Goal: Obtain resource: Download file/media

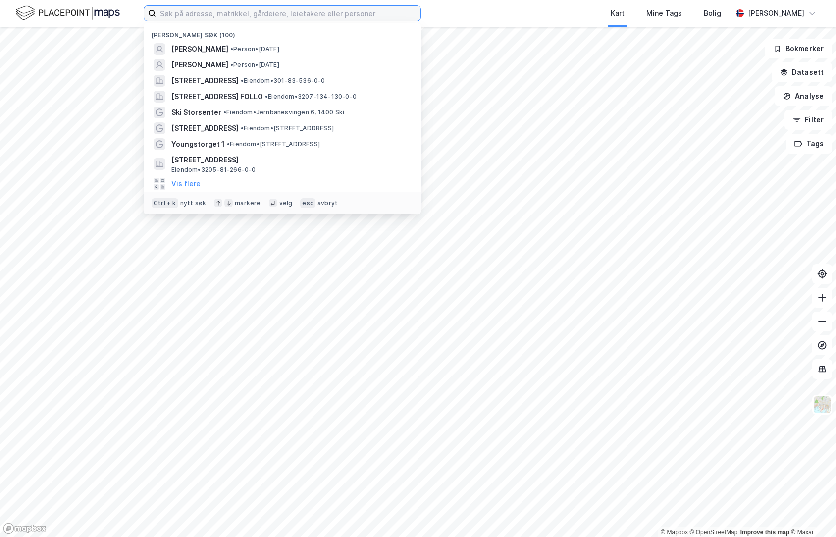
click at [280, 19] on input at bounding box center [288, 13] width 264 height 15
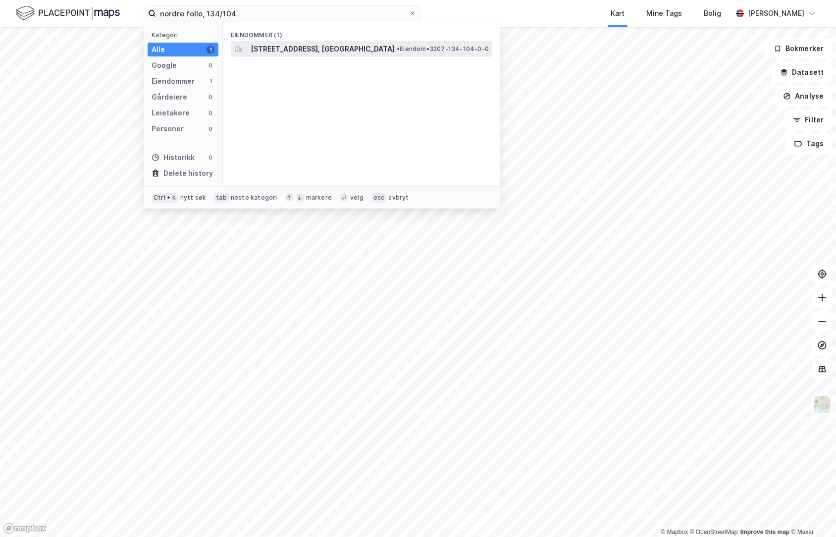
click at [349, 53] on span "[STREET_ADDRESS], [GEOGRAPHIC_DATA]" at bounding box center [323, 49] width 144 height 12
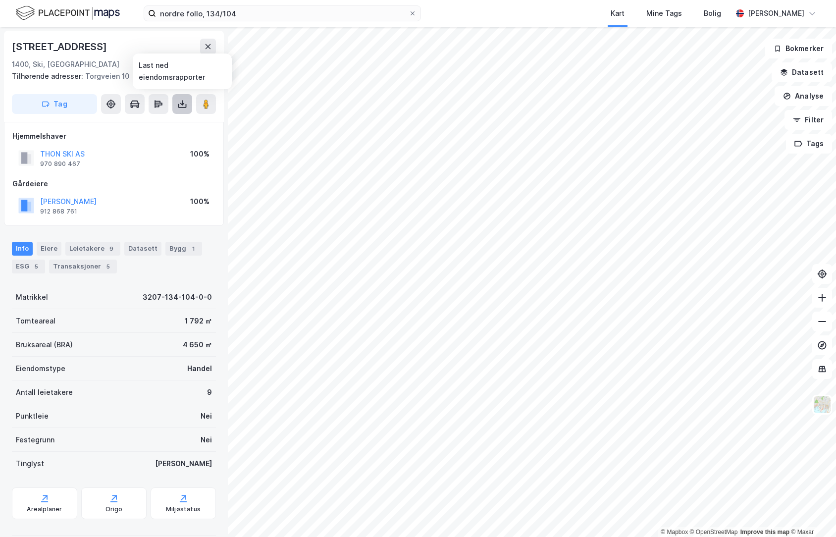
click at [180, 107] on icon at bounding box center [182, 106] width 8 height 4
click at [147, 128] on div "Last ned grunnbok" at bounding box center [139, 124] width 105 height 16
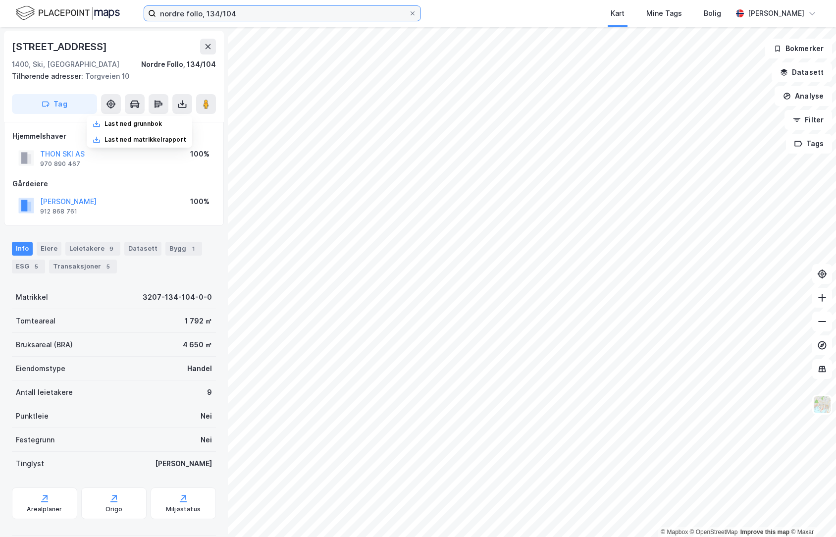
click at [260, 15] on input "nordre follo, 134/104" at bounding box center [282, 13] width 252 height 15
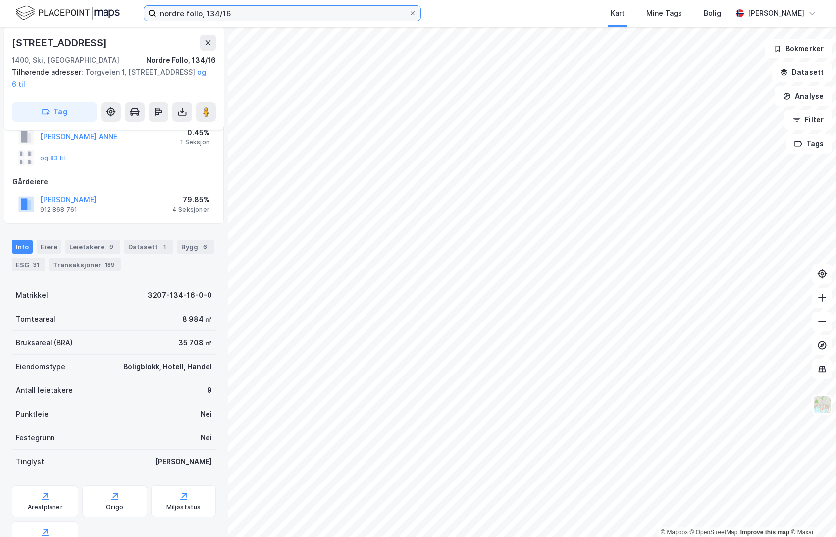
scroll to position [75, 0]
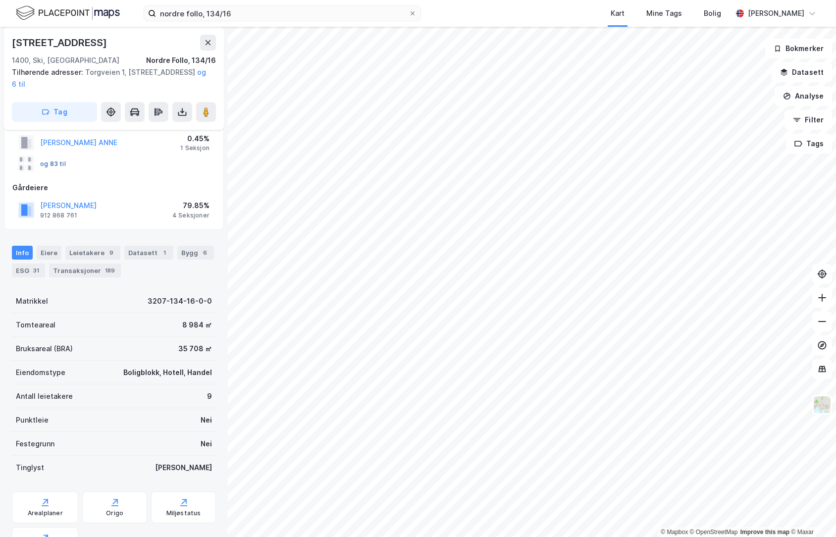
click at [0, 0] on button "og 83 til" at bounding box center [0, 0] width 0 height 0
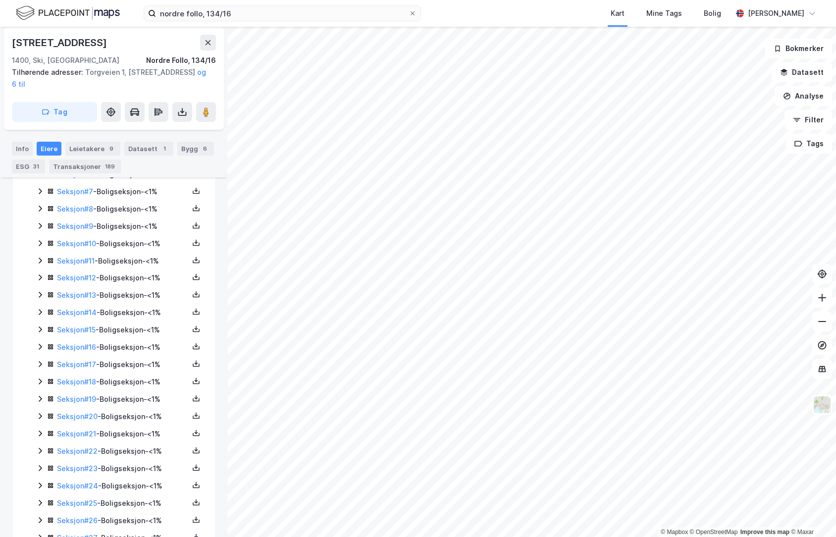
scroll to position [1065, 0]
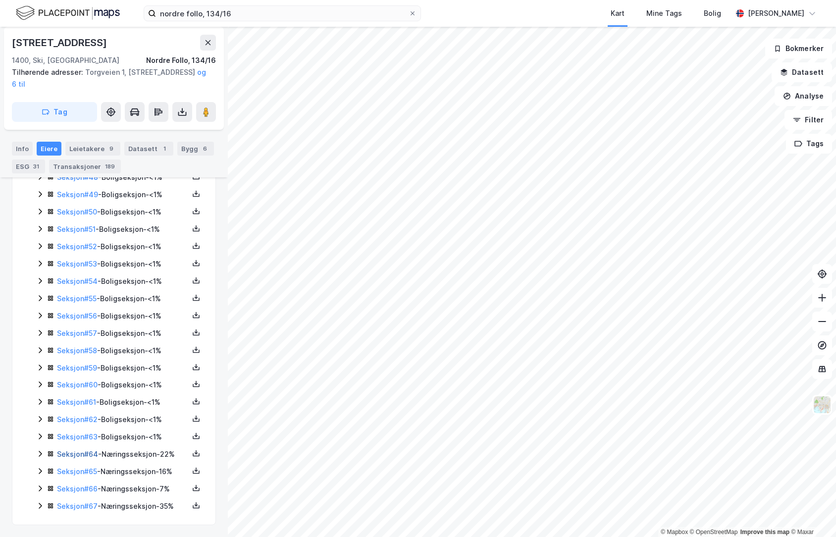
click at [73, 455] on link "Seksjon # 64" at bounding box center [77, 454] width 41 height 8
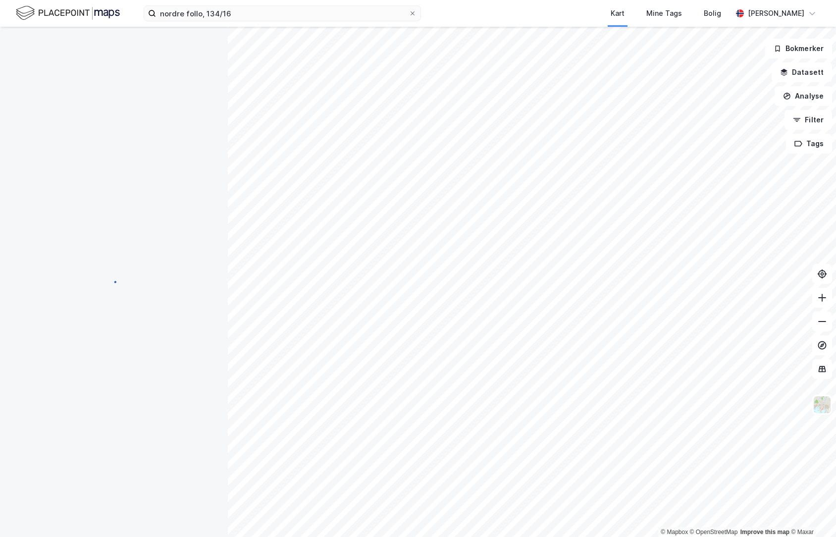
scroll to position [122, 0]
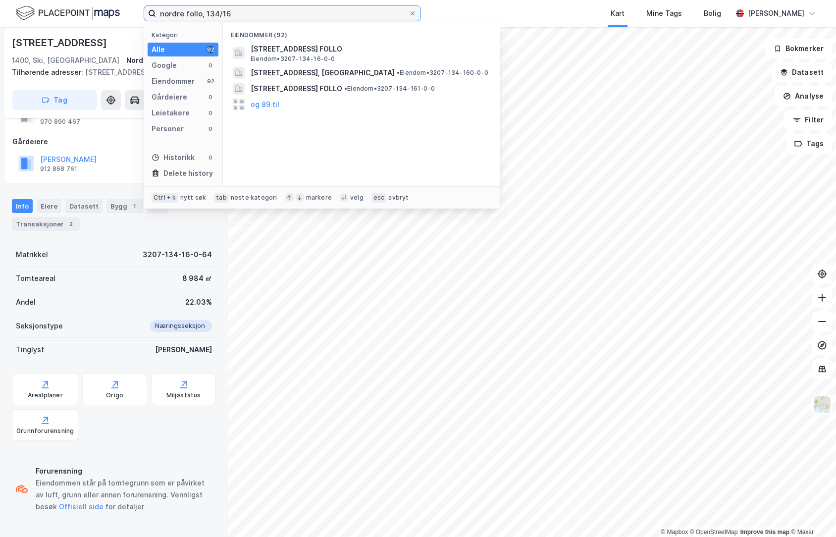
click at [243, 16] on input "nordre follo, 134/16" at bounding box center [282, 13] width 252 height 15
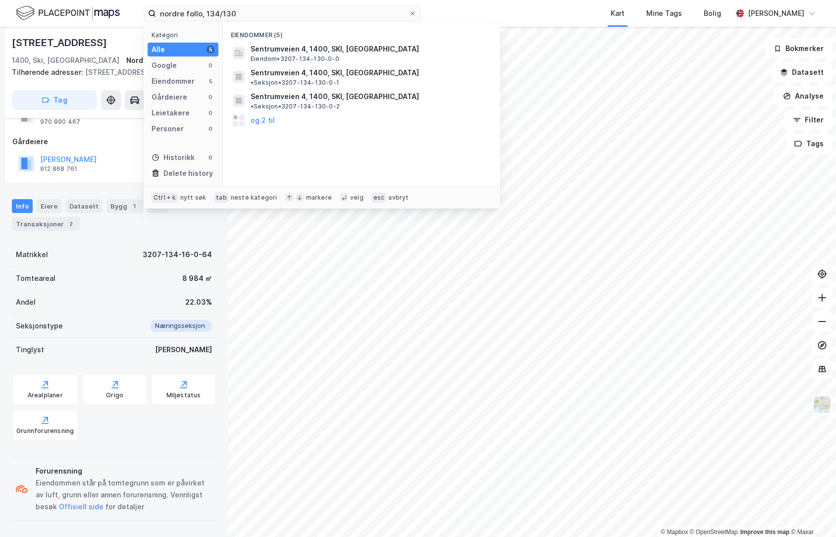
click at [121, 45] on div "[STREET_ADDRESS]" at bounding box center [114, 43] width 204 height 16
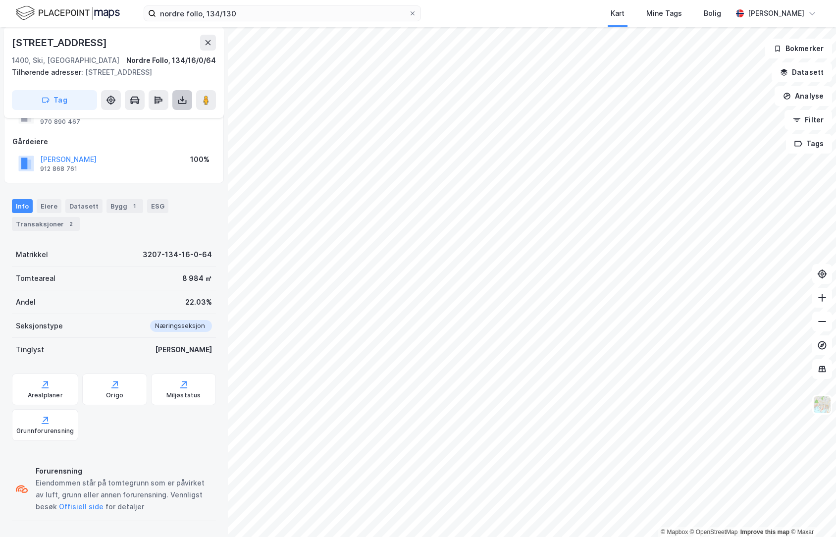
click at [180, 106] on button at bounding box center [182, 100] width 20 height 20
click at [165, 118] on div "Last ned grunnbok" at bounding box center [139, 120] width 105 height 16
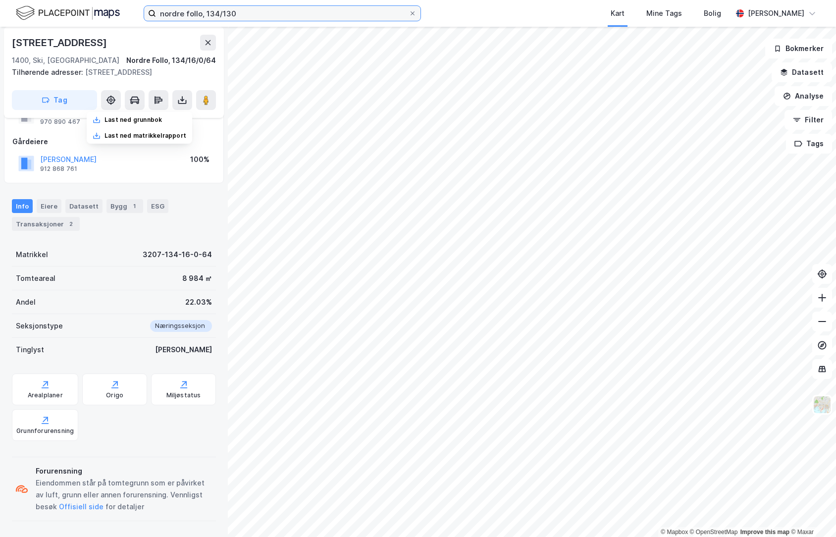
click at [362, 10] on input "nordre follo, 134/130" at bounding box center [282, 13] width 252 height 15
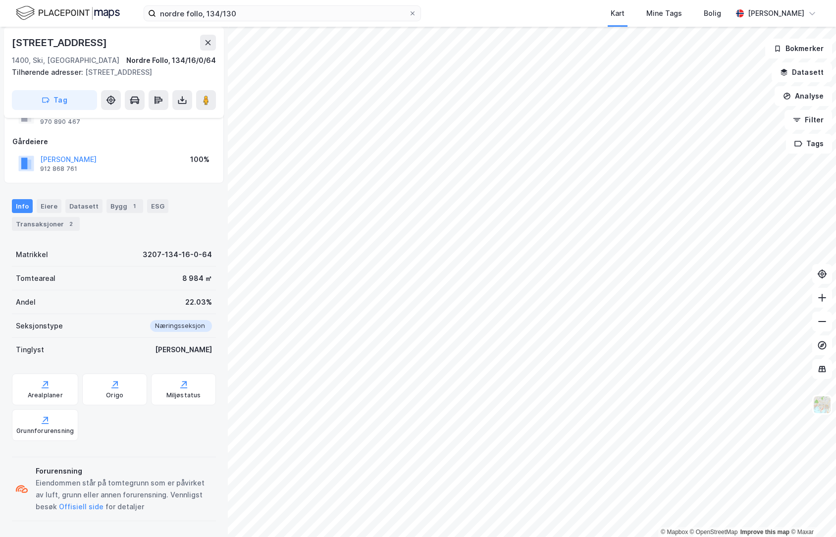
click at [106, 251] on div "Matrikkel 3207-134-16-0-64" at bounding box center [114, 255] width 204 height 24
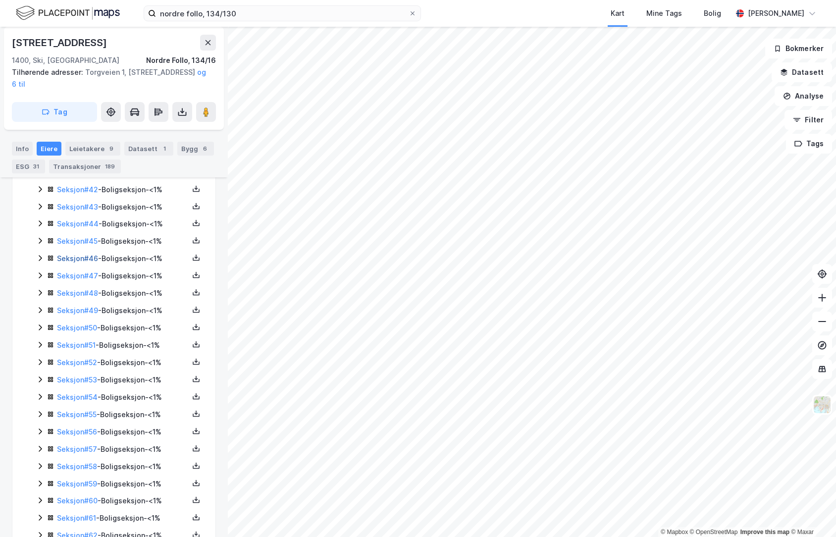
scroll to position [1065, 0]
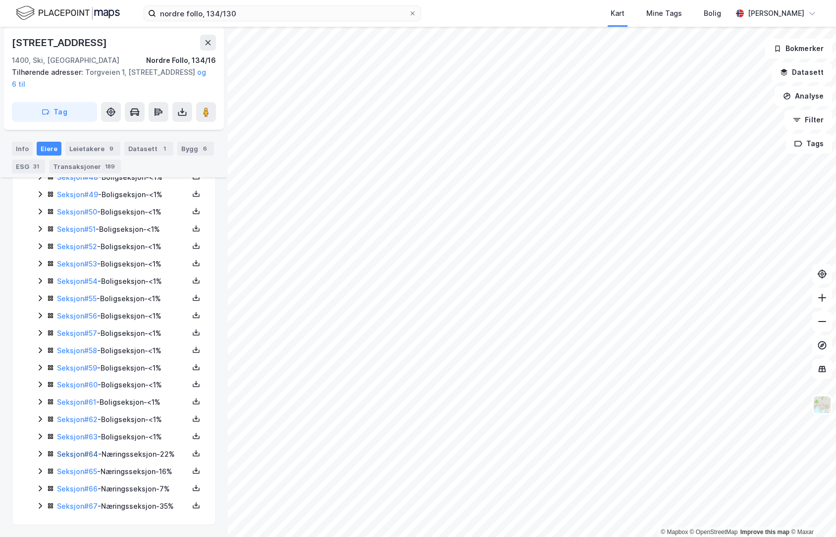
click at [73, 453] on link "Seksjon # 64" at bounding box center [77, 454] width 41 height 8
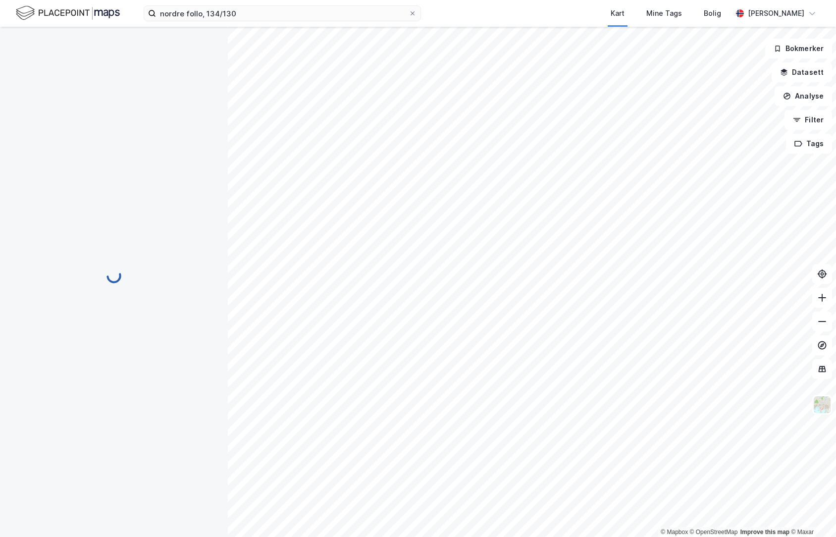
scroll to position [122, 0]
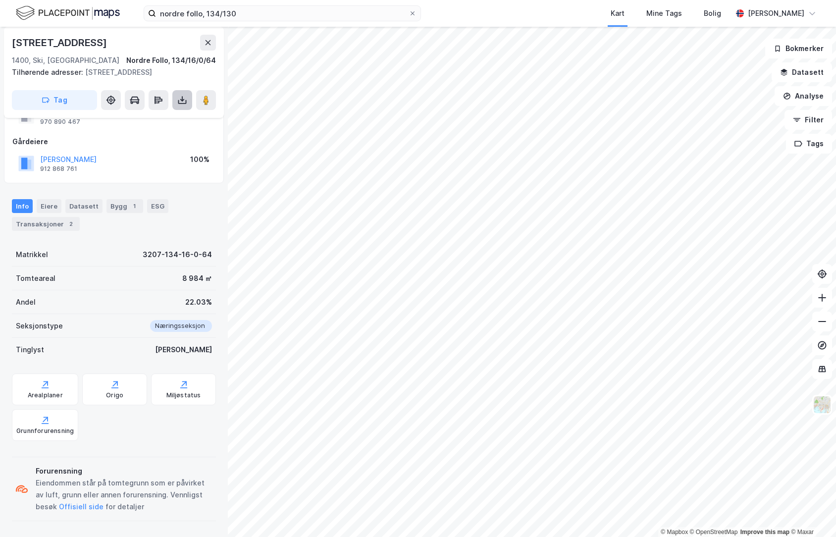
click at [181, 100] on icon at bounding box center [182, 100] width 4 height 2
click at [176, 123] on div "Last ned grunnbok" at bounding box center [139, 120] width 105 height 16
click at [168, 436] on div "Arealplaner Origo Miljøstatus Grunnforurensning" at bounding box center [114, 406] width 204 height 67
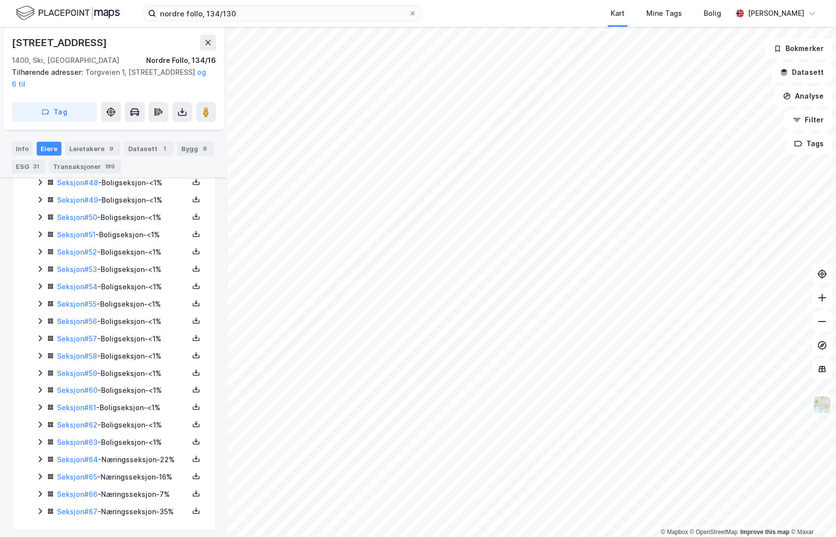
scroll to position [1065, 0]
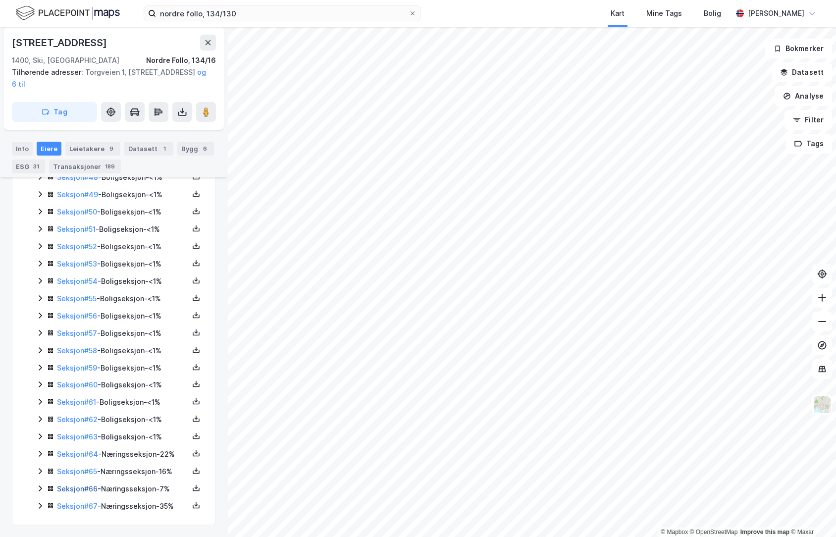
click at [76, 489] on link "Seksjon # 66" at bounding box center [77, 488] width 41 height 8
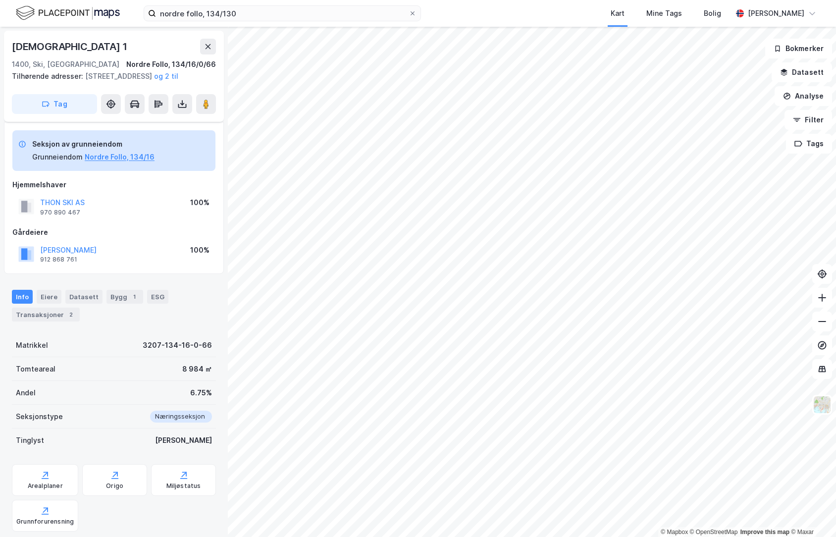
scroll to position [134, 0]
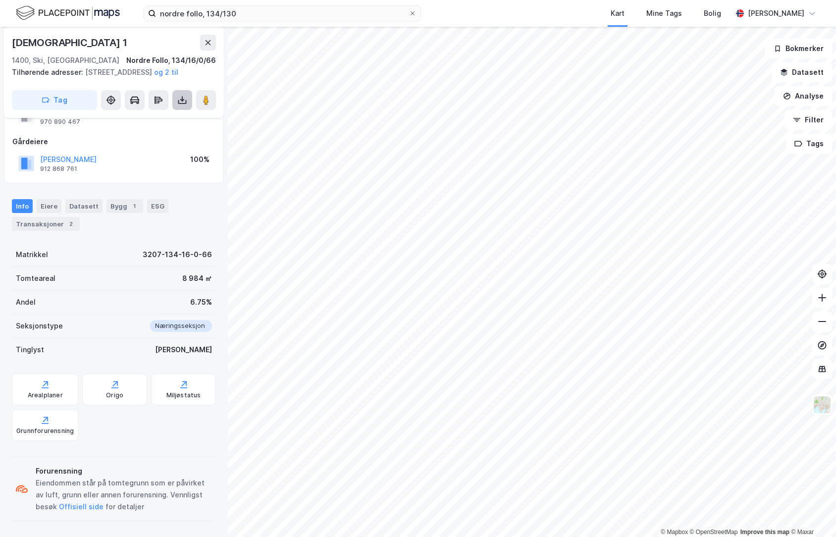
click at [184, 105] on icon at bounding box center [182, 100] width 10 height 10
click at [166, 128] on div "Last ned grunnbok" at bounding box center [139, 120] width 105 height 16
click at [111, 285] on div "Tomteareal 8 984 ㎡" at bounding box center [114, 278] width 204 height 24
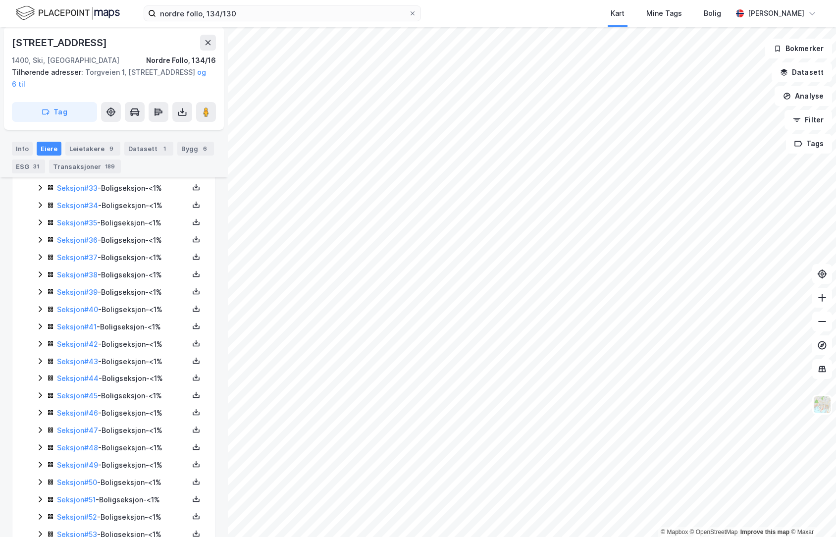
scroll to position [1065, 0]
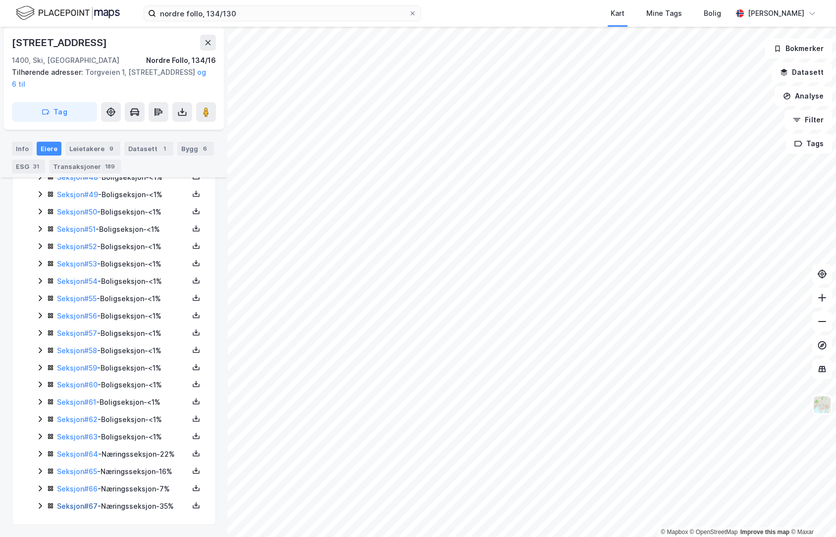
click at [94, 503] on link "Seksjon # 67" at bounding box center [77, 506] width 41 height 8
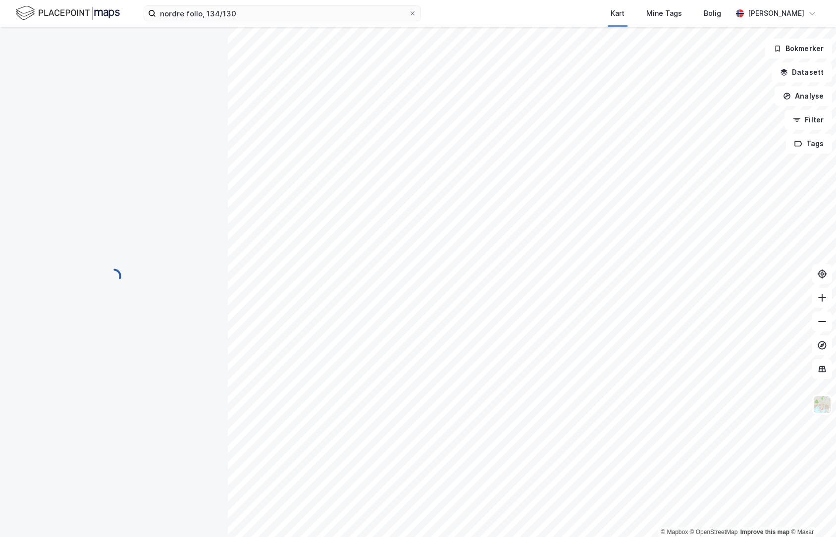
scroll to position [134, 0]
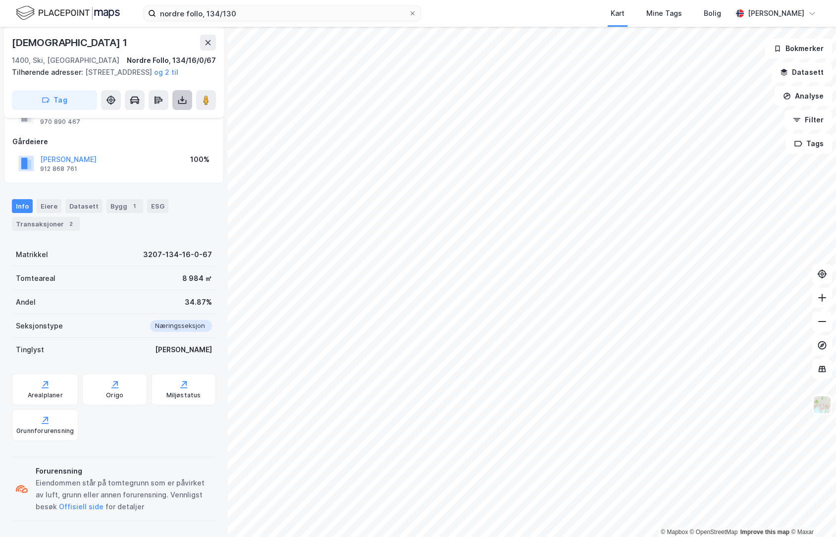
click at [175, 110] on button at bounding box center [182, 100] width 20 height 20
click at [135, 124] on div "Last ned grunnbok" at bounding box center [132, 120] width 57 height 8
click at [102, 335] on div "Seksjonstype Næringsseksjon" at bounding box center [114, 326] width 204 height 24
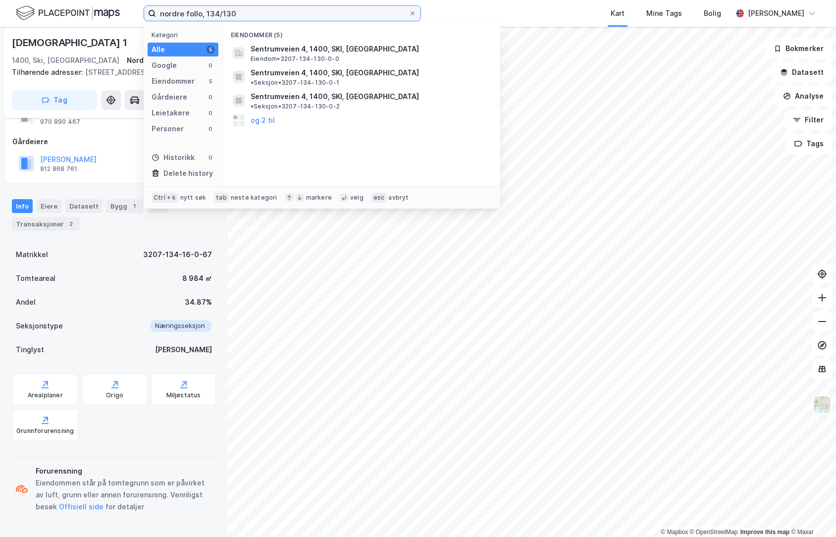
click at [271, 13] on input "nordre follo, 134/130" at bounding box center [282, 13] width 252 height 15
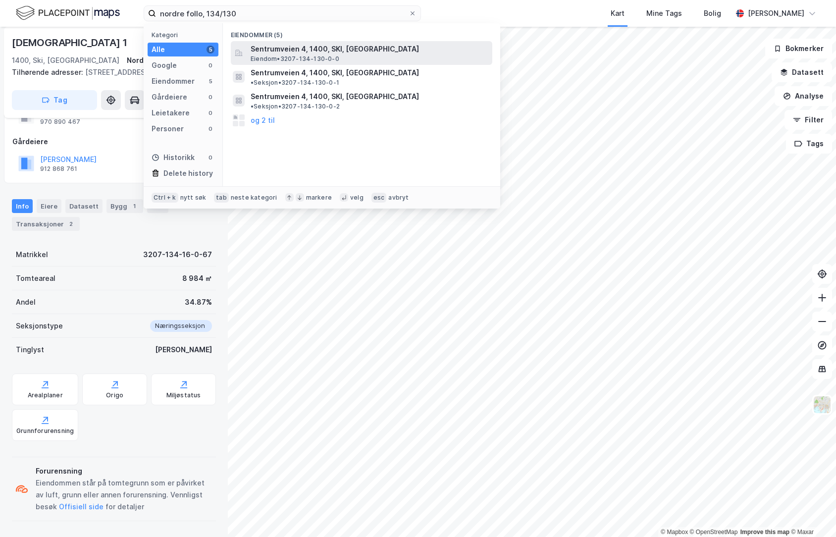
click at [300, 49] on span "Sentrumveien 4, 1400, SKI, [GEOGRAPHIC_DATA]" at bounding box center [370, 49] width 238 height 12
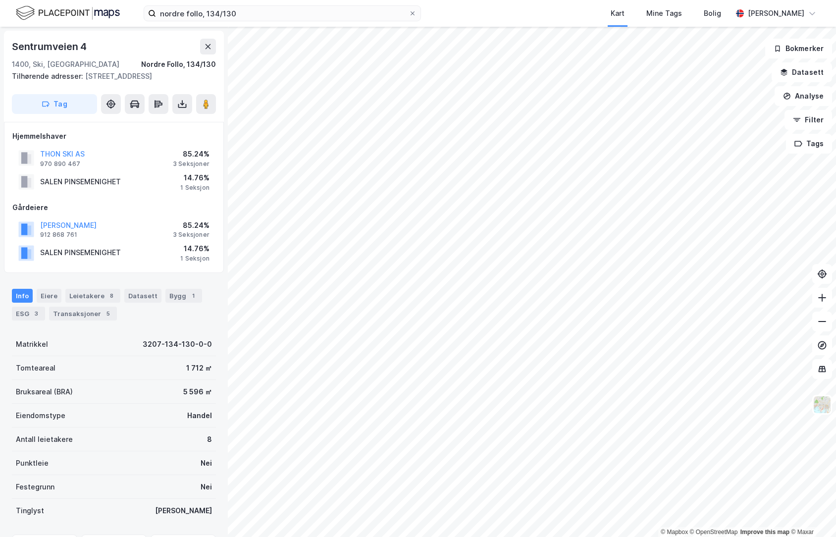
click at [151, 244] on div "SALEN PINSEMENIGHET 14.76% 1 Seksjon" at bounding box center [113, 253] width 203 height 24
click at [44, 290] on div "Eiere" at bounding box center [49, 296] width 25 height 14
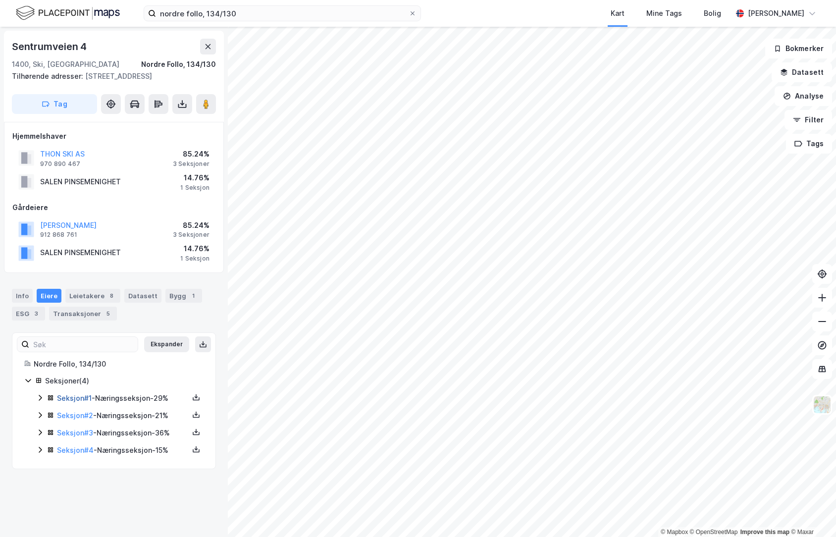
click at [69, 397] on link "Seksjon # 1" at bounding box center [74, 398] width 35 height 8
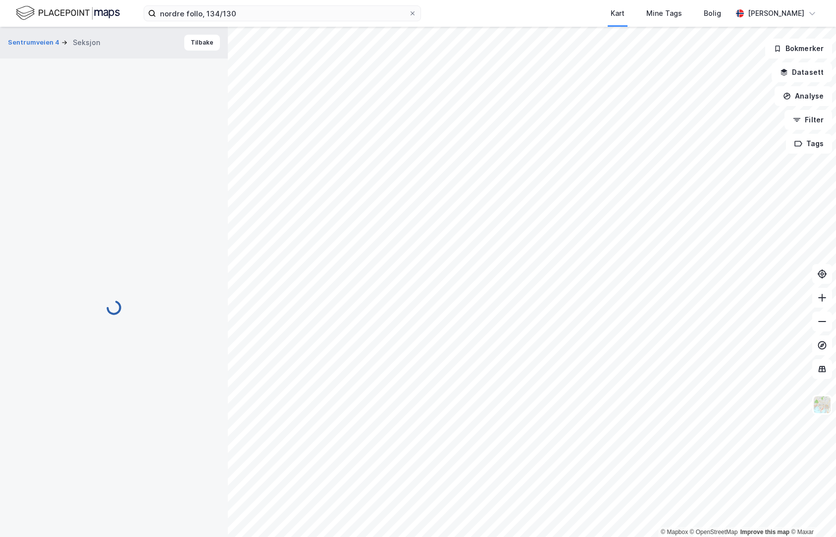
scroll to position [0, 0]
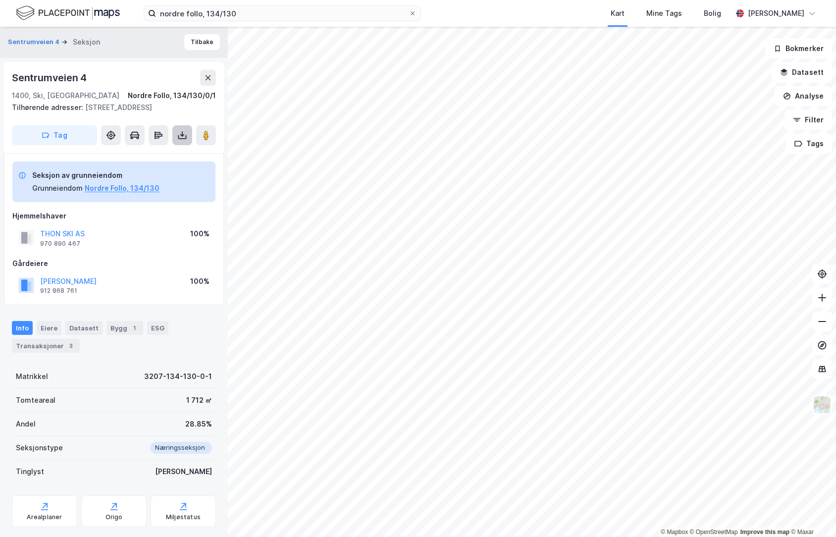
click at [186, 139] on icon at bounding box center [182, 137] width 8 height 4
click at [124, 154] on div "Last ned grunnbok" at bounding box center [132, 155] width 57 height 8
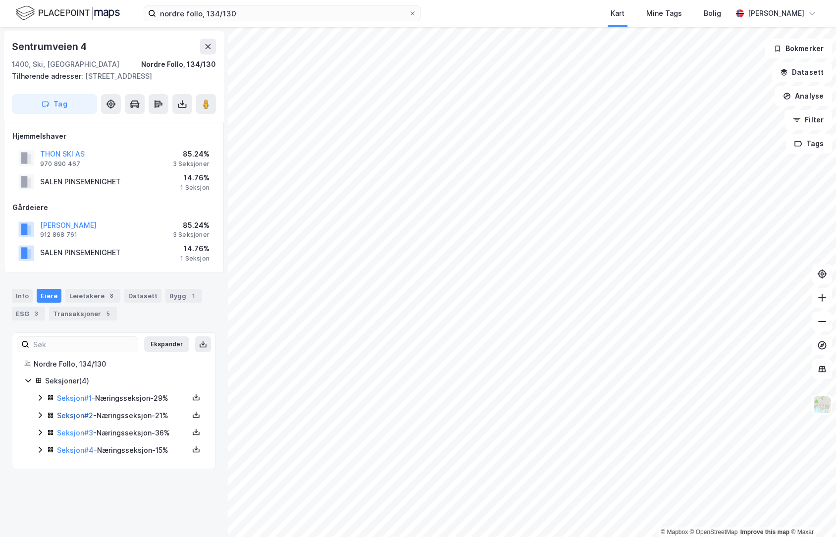
click at [77, 413] on link "Seksjon # 2" at bounding box center [75, 415] width 36 height 8
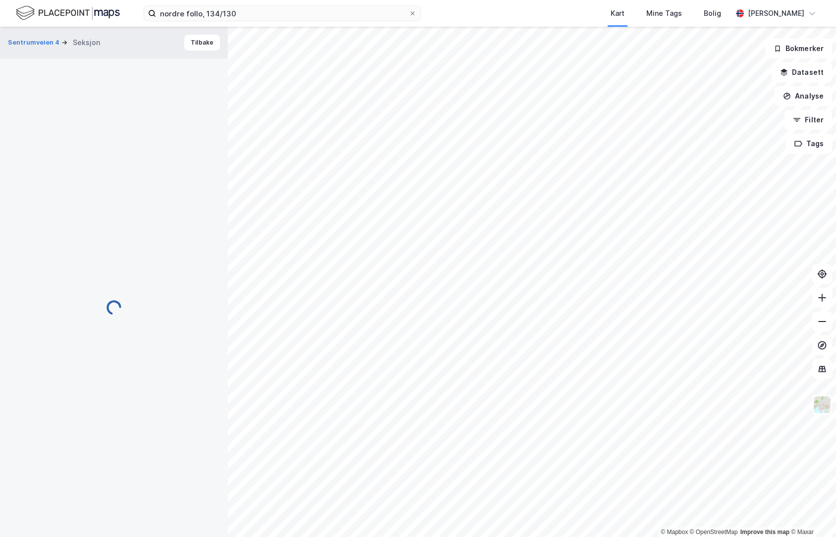
scroll to position [0, 0]
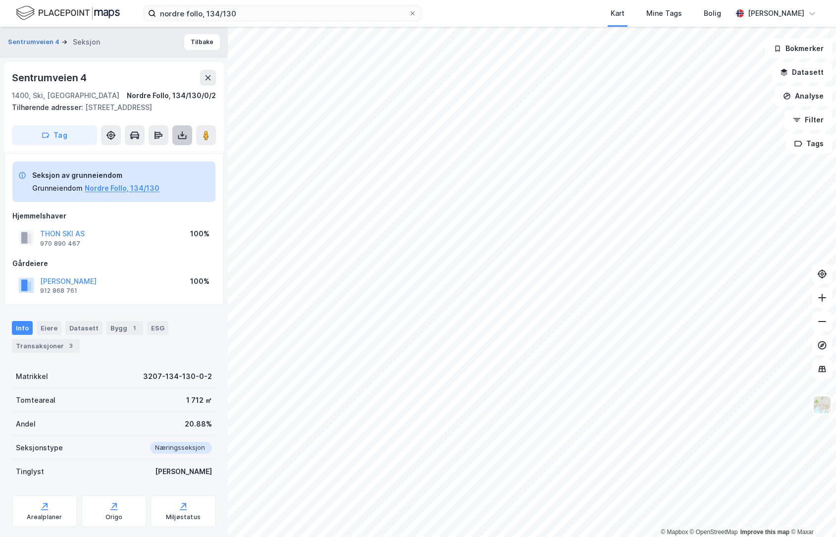
click at [179, 125] on button at bounding box center [182, 135] width 20 height 20
click at [181, 159] on div "Last ned grunnbok" at bounding box center [139, 155] width 105 height 16
drag, startPoint x: 146, startPoint y: 281, endPoint x: 69, endPoint y: 165, distance: 138.7
click at [146, 281] on div "[PERSON_NAME] STIFTELSEN 912 868 761 100%" at bounding box center [113, 285] width 203 height 24
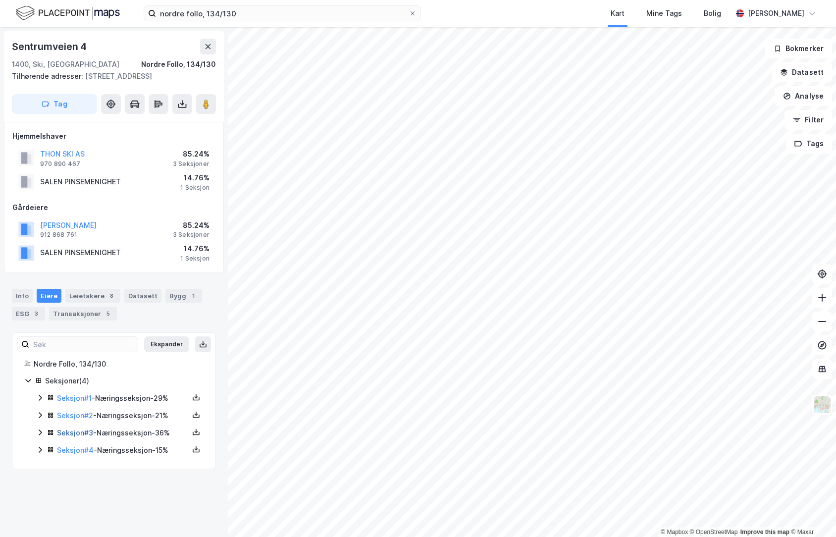
click at [74, 433] on link "Seksjon # 3" at bounding box center [75, 432] width 36 height 8
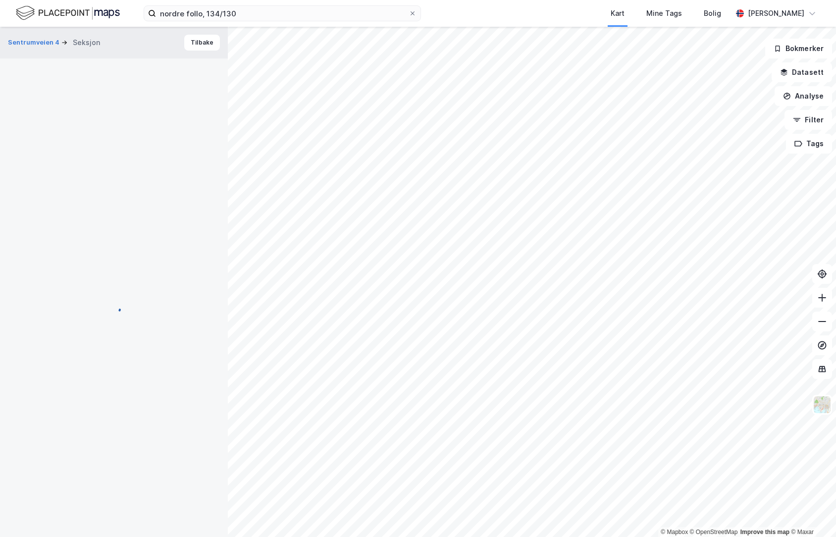
scroll to position [0, 0]
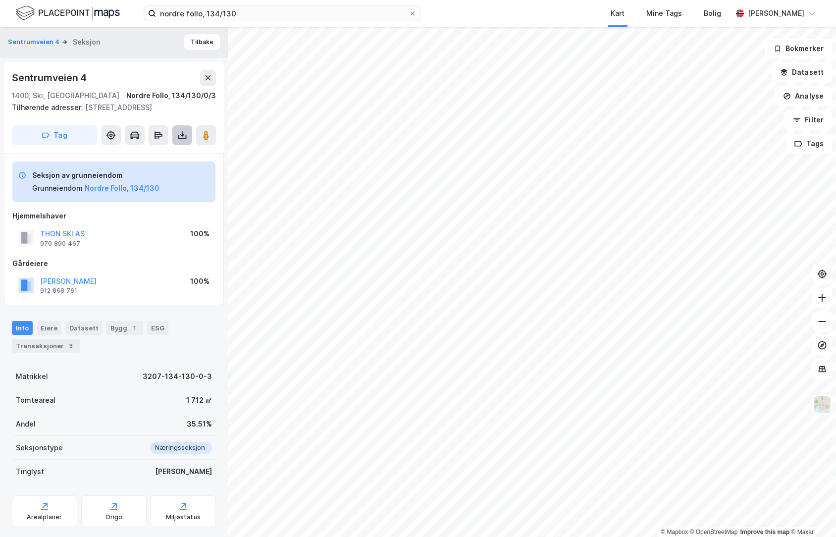
click at [182, 133] on icon at bounding box center [182, 133] width 1 height 5
click at [181, 151] on div "Last ned grunnbok" at bounding box center [139, 155] width 105 height 16
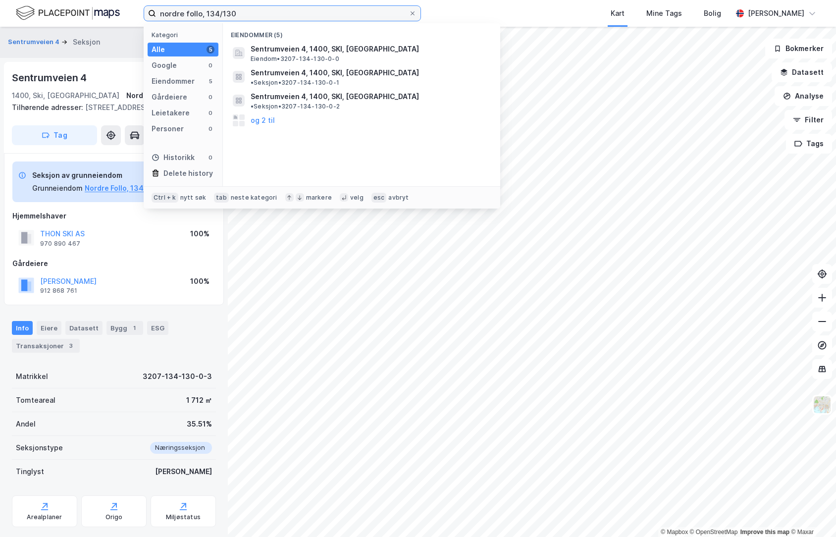
drag, startPoint x: 255, startPoint y: 15, endPoint x: 31, endPoint y: 26, distance: 224.0
click at [31, 26] on div "nordre follo, 134/130 Kategori Alle 5 Google 0 Eiendommer 5 Gårdeiere 0 Leietak…" at bounding box center [418, 13] width 836 height 27
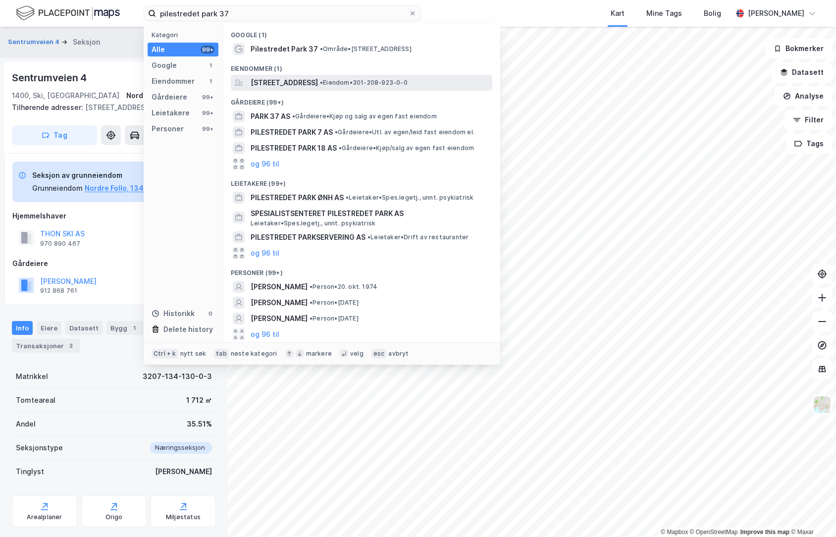
click at [271, 82] on span "[STREET_ADDRESS]" at bounding box center [284, 83] width 67 height 12
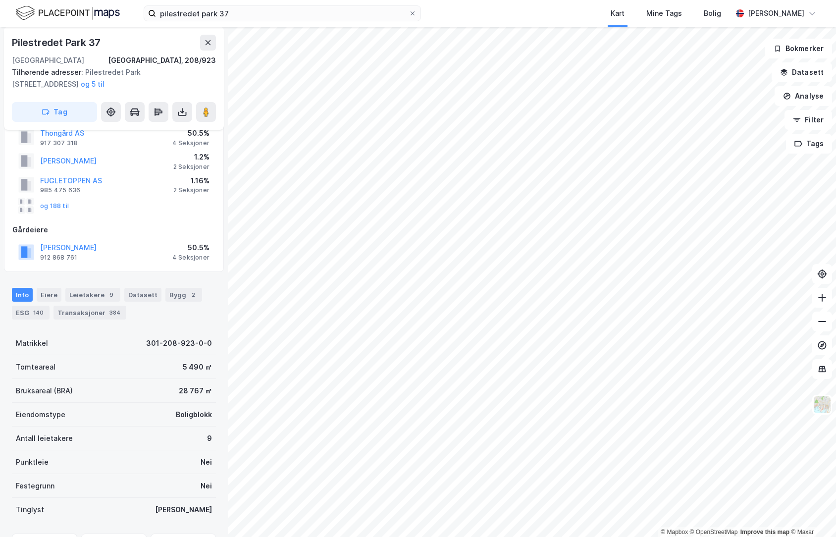
scroll to position [50, 0]
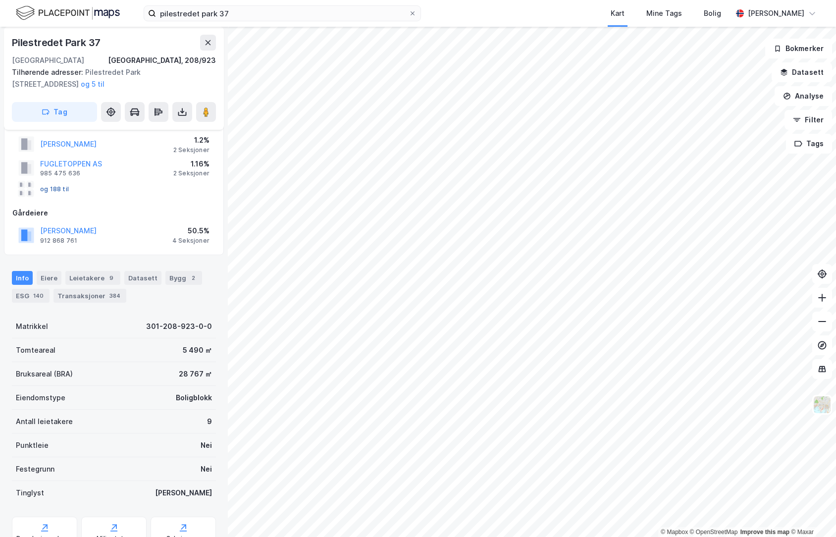
click at [0, 0] on button "og 188 til" at bounding box center [0, 0] width 0 height 0
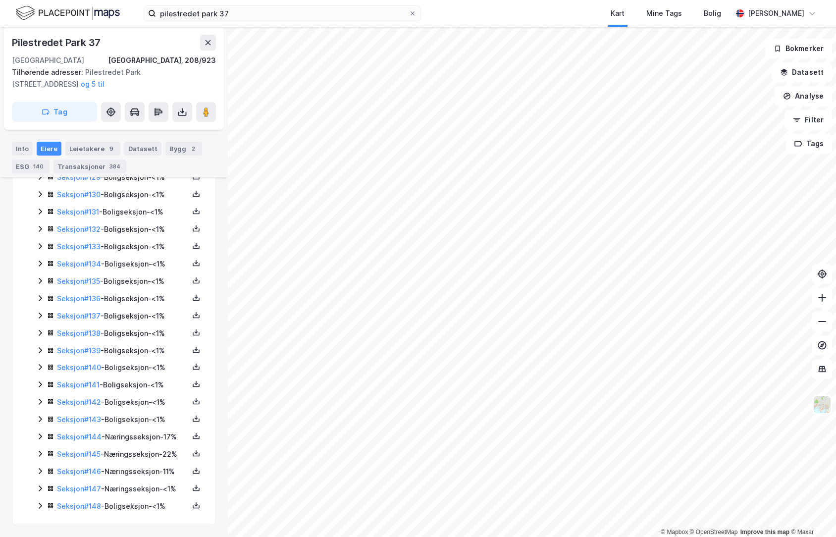
scroll to position [2501, 0]
click at [71, 450] on link "Seksjon # 145" at bounding box center [79, 454] width 44 height 8
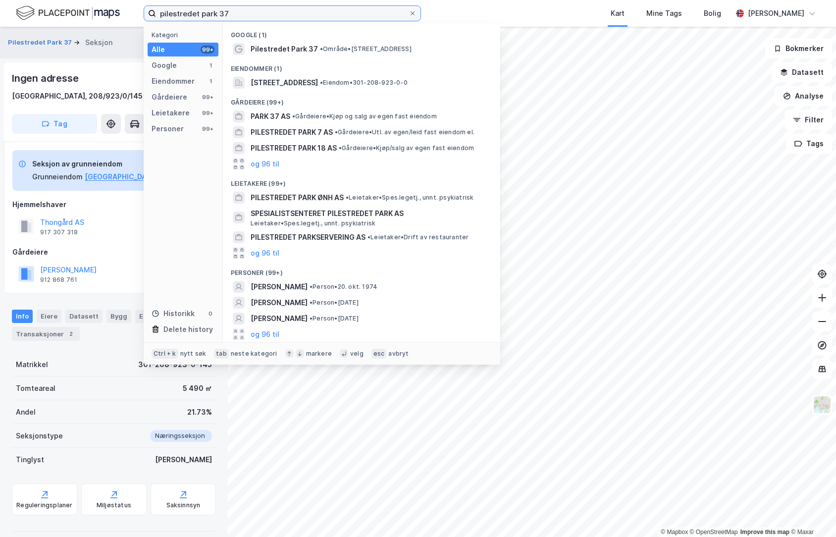
click at [238, 12] on input "pilestredet park 37" at bounding box center [282, 13] width 252 height 15
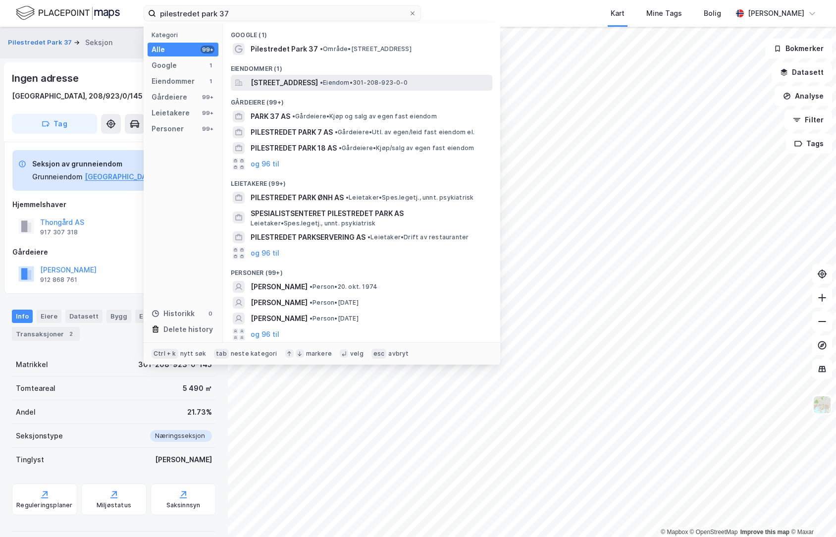
click at [318, 84] on span "[STREET_ADDRESS]" at bounding box center [284, 83] width 67 height 12
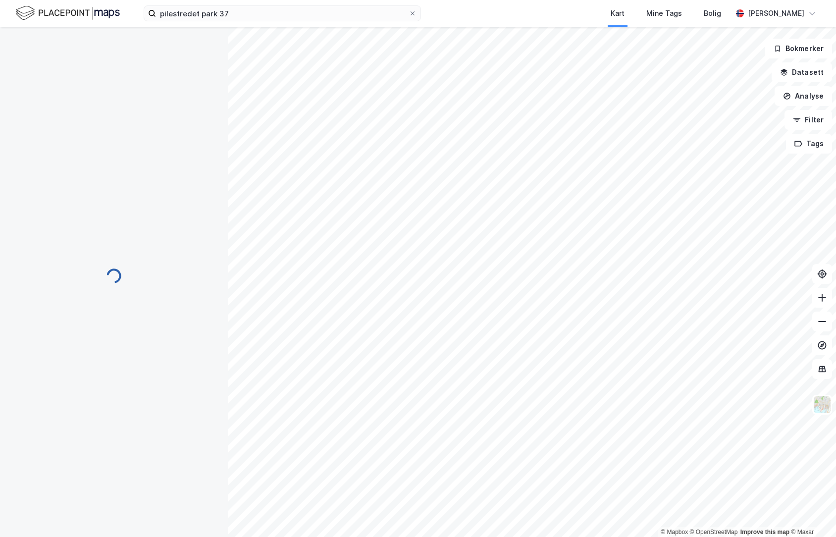
scroll to position [0, 0]
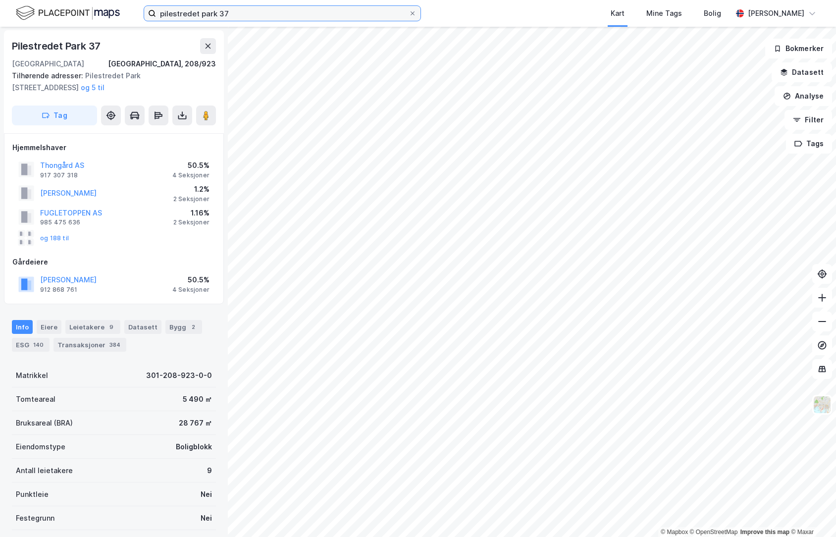
click at [235, 18] on input "pilestredet park 37" at bounding box center [282, 13] width 252 height 15
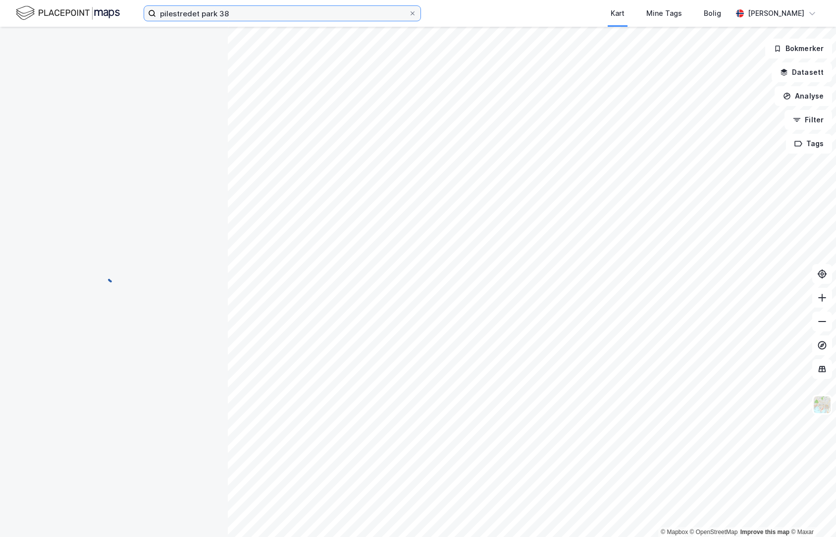
scroll to position [0, 0]
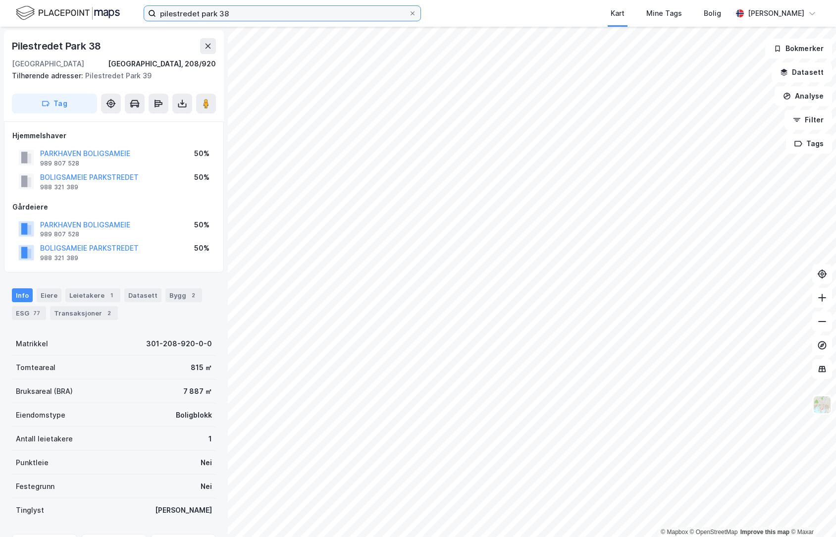
click at [235, 14] on input "pilestredet park 38" at bounding box center [282, 13] width 252 height 15
click at [226, 12] on input "pilestredet park 36" at bounding box center [282, 13] width 252 height 15
drag, startPoint x: 235, startPoint y: 13, endPoint x: 189, endPoint y: 18, distance: 46.3
click at [189, 18] on input "pilestredet park 36" at bounding box center [282, 13] width 252 height 15
type input "p"
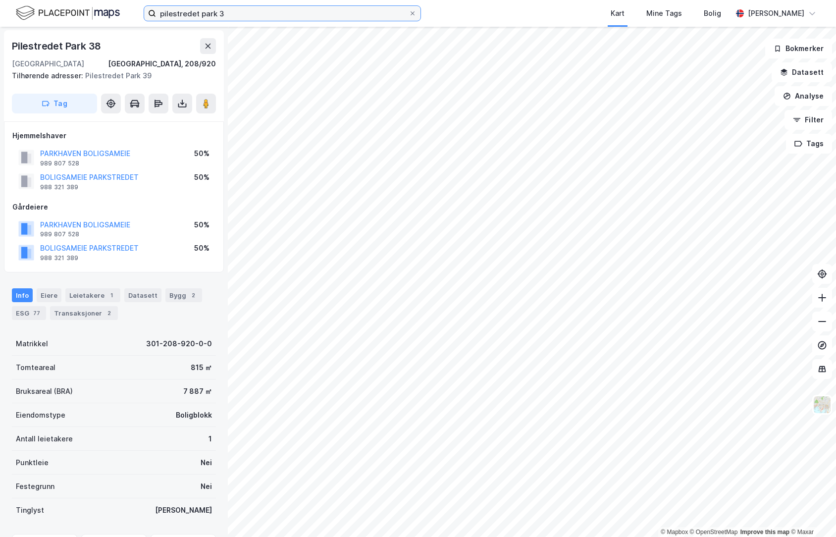
type input "pilestredet park 36"
drag, startPoint x: 167, startPoint y: 16, endPoint x: -17, endPoint y: 16, distance: 184.2
click at [0, 16] on html "pilestredet park 36 Kart Mine Tags Bolig [PERSON_NAME] © Mapbox © OpenStreetMap…" at bounding box center [418, 268] width 836 height 537
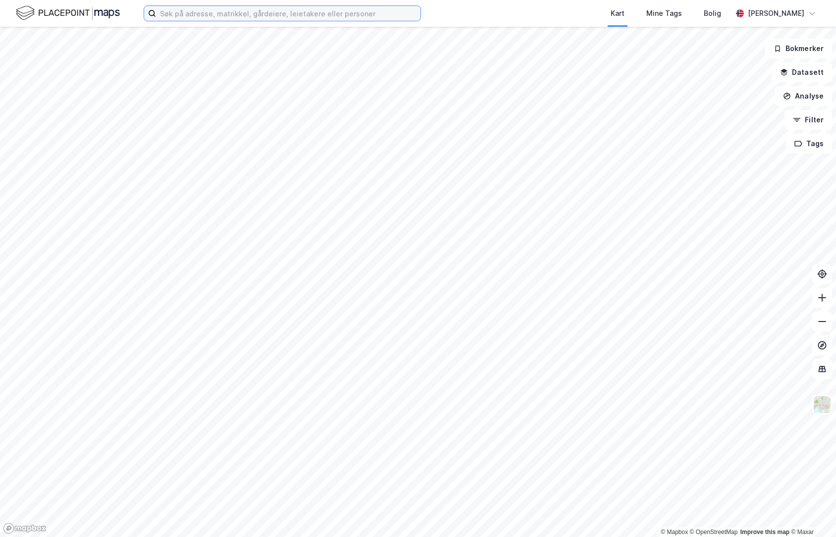
click at [173, 13] on input at bounding box center [288, 13] width 264 height 15
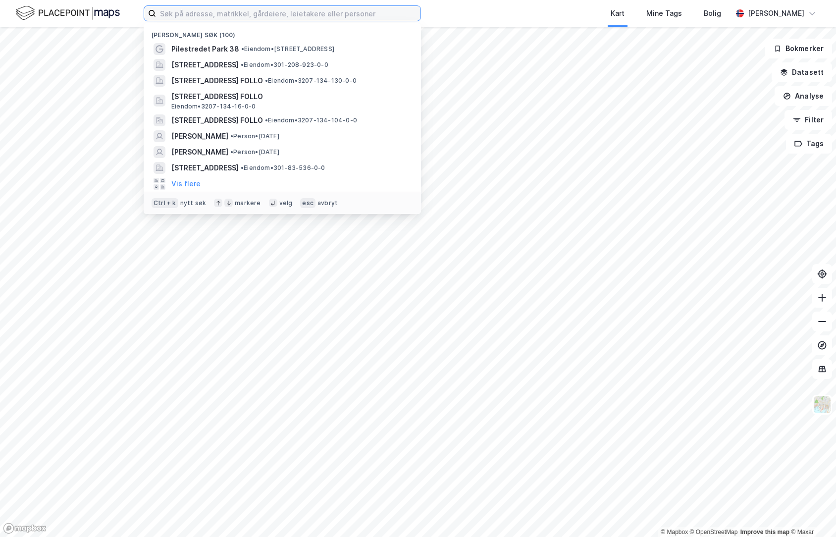
paste input "pilestredet park 36"
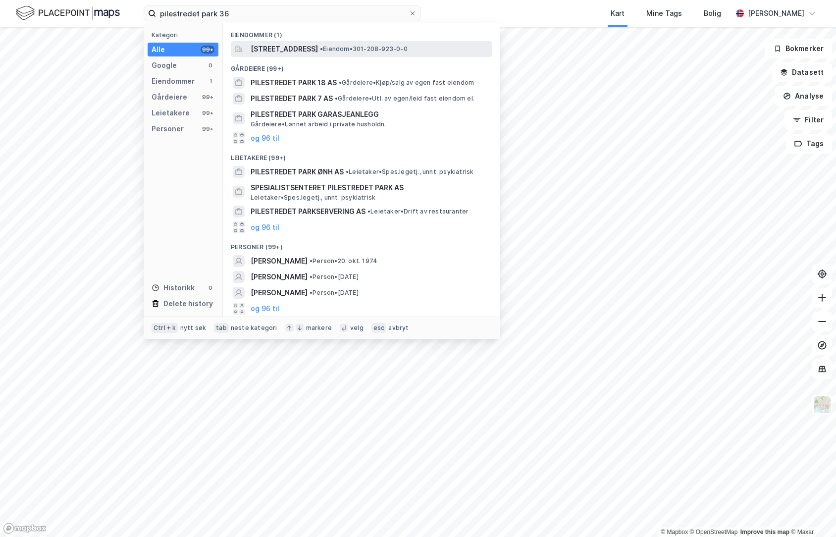
click at [279, 50] on span "[STREET_ADDRESS]" at bounding box center [284, 49] width 67 height 12
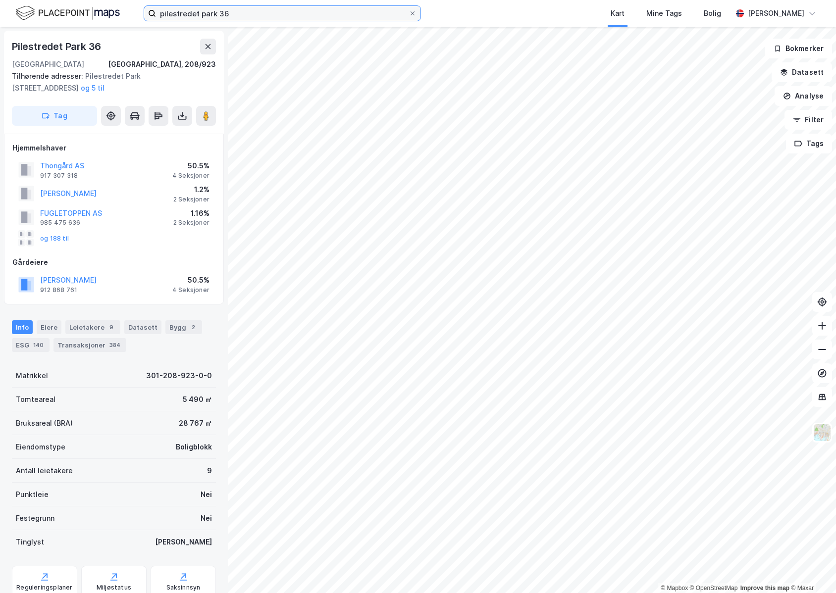
click at [265, 16] on input "pilestredet park 36" at bounding box center [282, 13] width 252 height 15
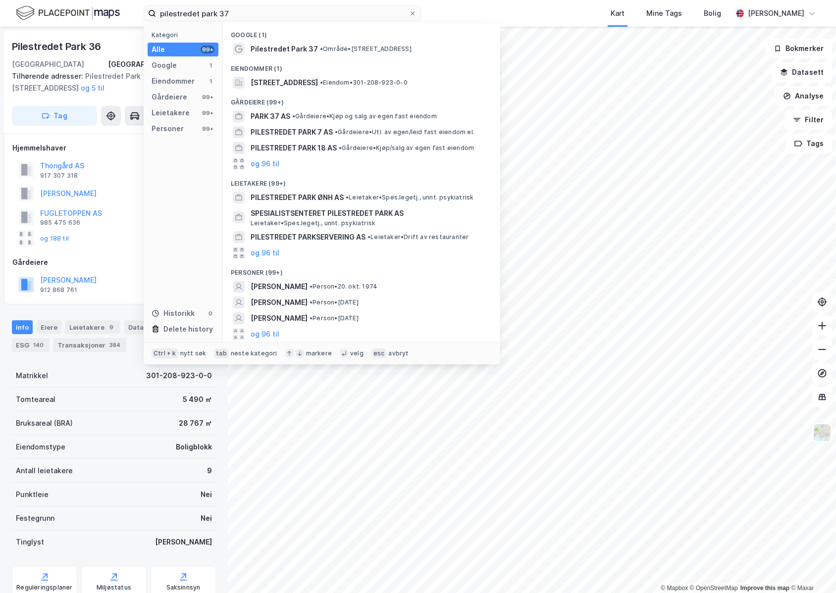
click at [273, 40] on div "Google (1) Pilestredet Park 37 • Område • [STREET_ADDRESS] Eiendommer (1) [STRE…" at bounding box center [361, 182] width 277 height 319
drag, startPoint x: 273, startPoint y: 40, endPoint x: 441, endPoint y: 71, distance: 170.6
click at [441, 71] on div "Eiendommer (1)" at bounding box center [361, 66] width 277 height 18
click at [318, 81] on span "[STREET_ADDRESS]" at bounding box center [284, 83] width 67 height 12
click at [239, 12] on input "pilestredet park 37" at bounding box center [282, 13] width 252 height 15
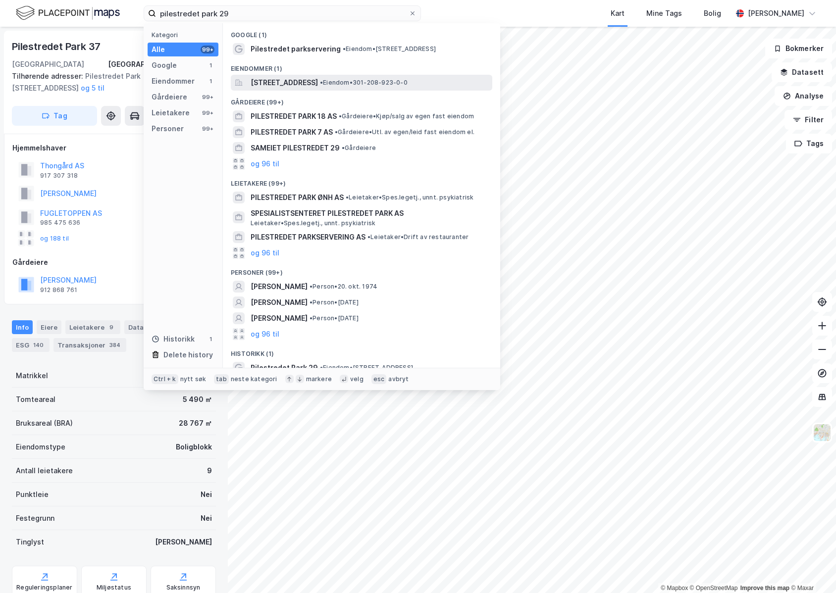
click at [289, 82] on span "[STREET_ADDRESS]" at bounding box center [284, 83] width 67 height 12
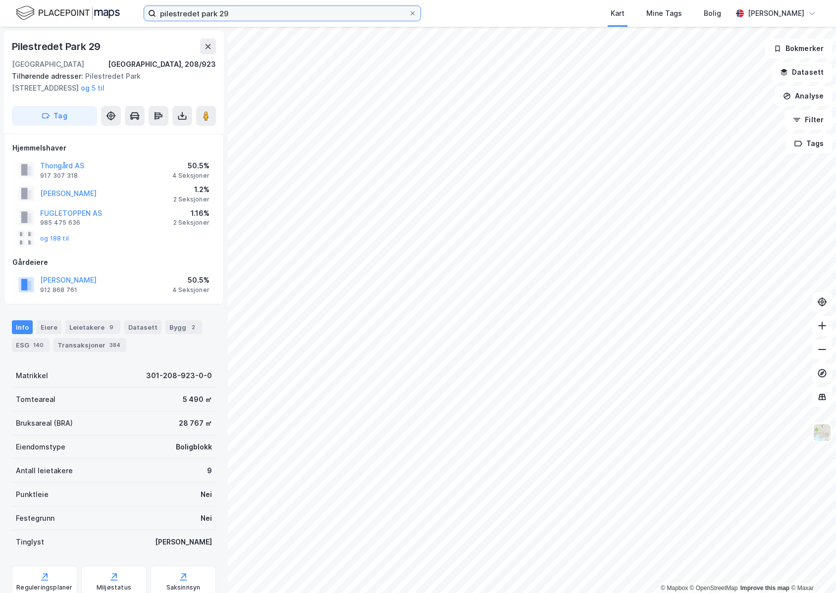
click at [263, 11] on input "pilestredet park 29" at bounding box center [282, 13] width 252 height 15
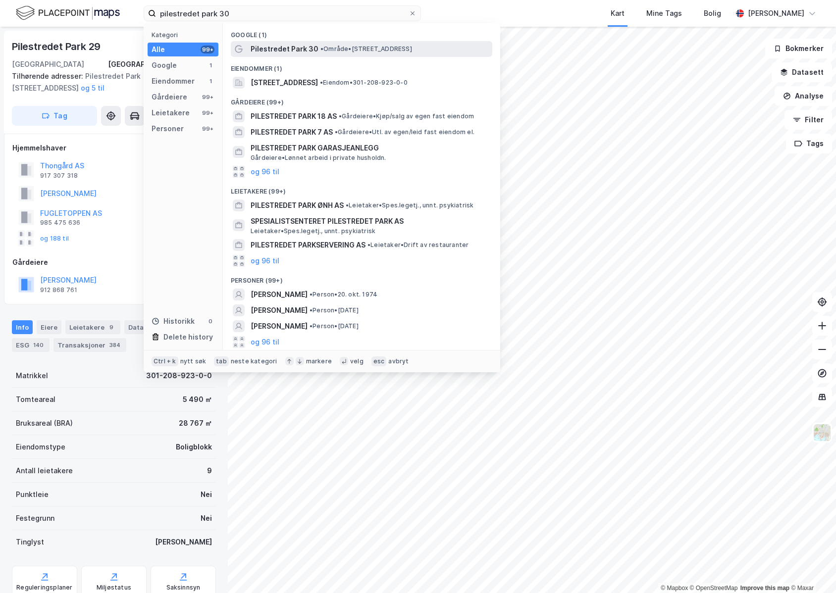
click at [273, 46] on span "Pilestredet Park 30" at bounding box center [285, 49] width 68 height 12
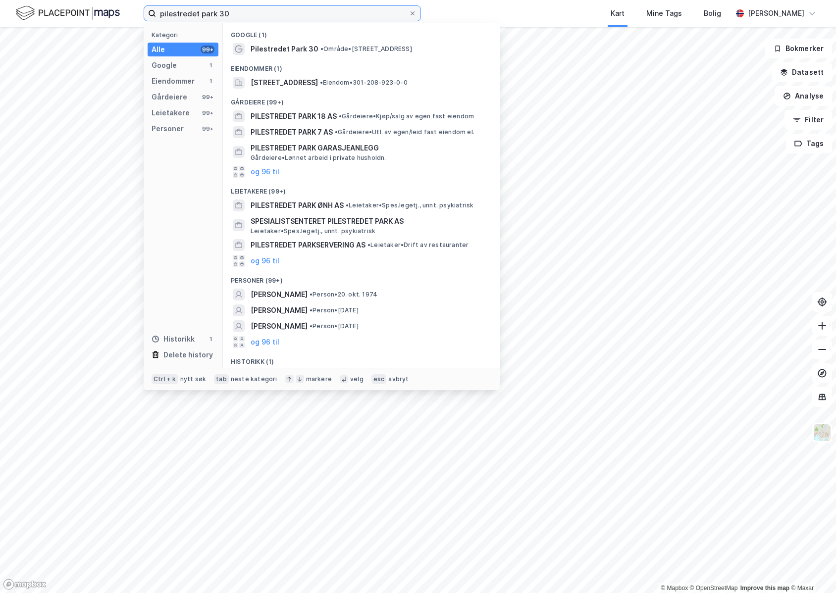
click at [248, 14] on input "pilestredet park 30" at bounding box center [282, 13] width 252 height 15
click at [282, 80] on span "Pilestredet Park 30, 0176, OSLO, OSLO" at bounding box center [284, 83] width 67 height 12
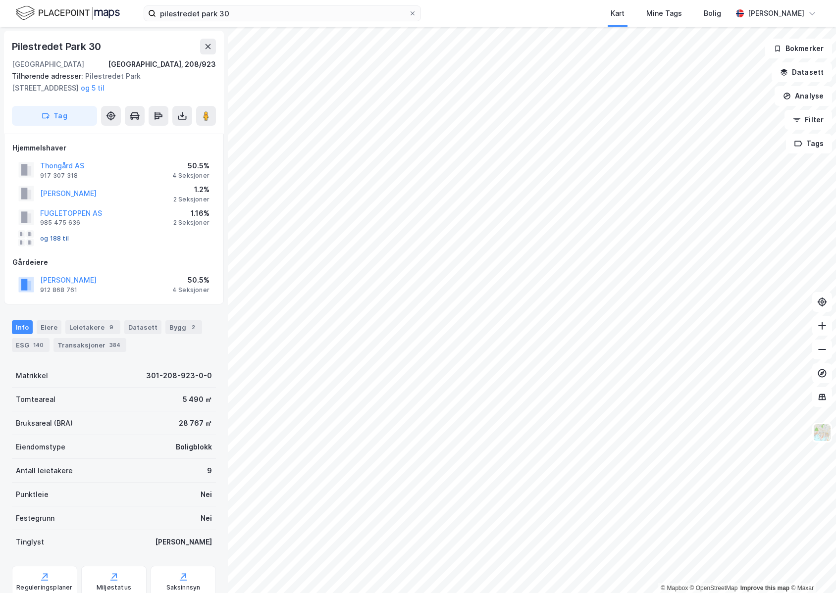
click at [0, 0] on button "og 188 til" at bounding box center [0, 0] width 0 height 0
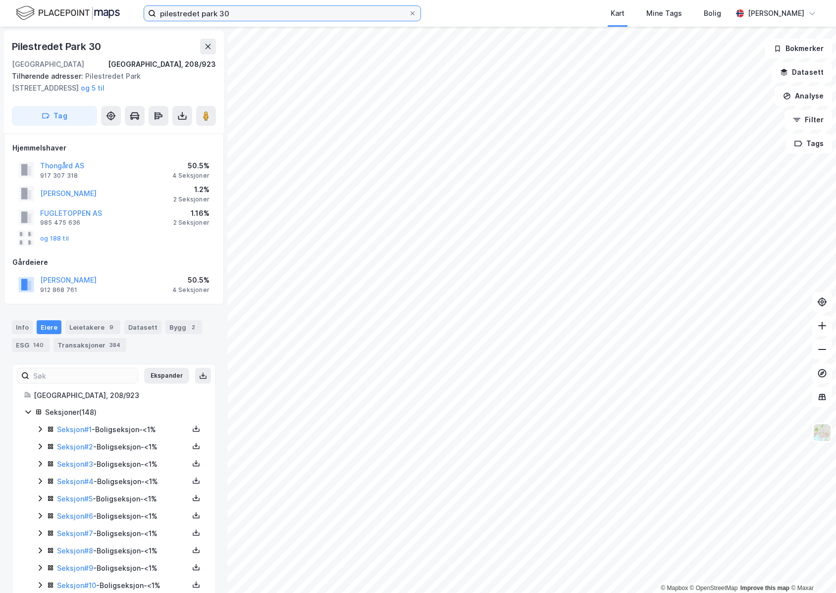
click at [266, 14] on input "pilestredet park 30" at bounding box center [282, 13] width 252 height 15
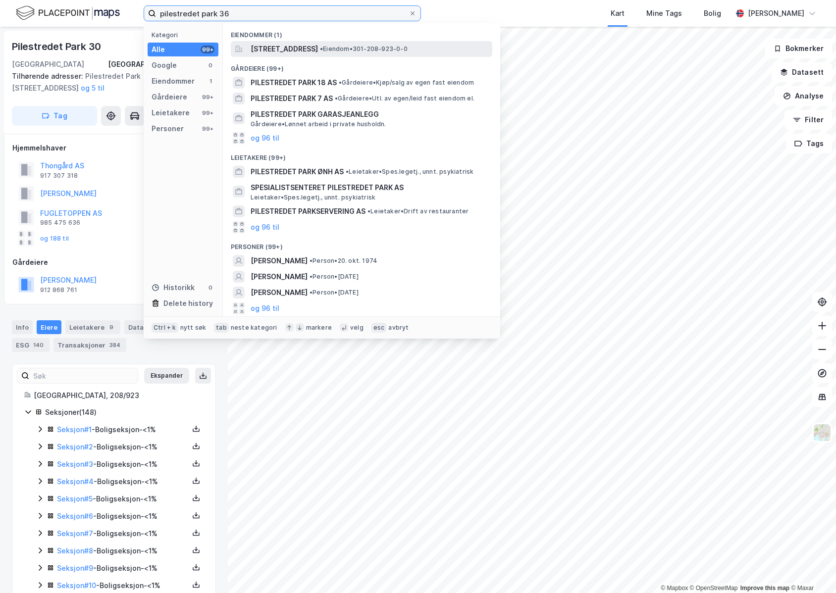
type input "pilestredet park 36"
click at [284, 50] on span "Pilestredet Park 36, 0176, OSLO, OSLO" at bounding box center [284, 49] width 67 height 12
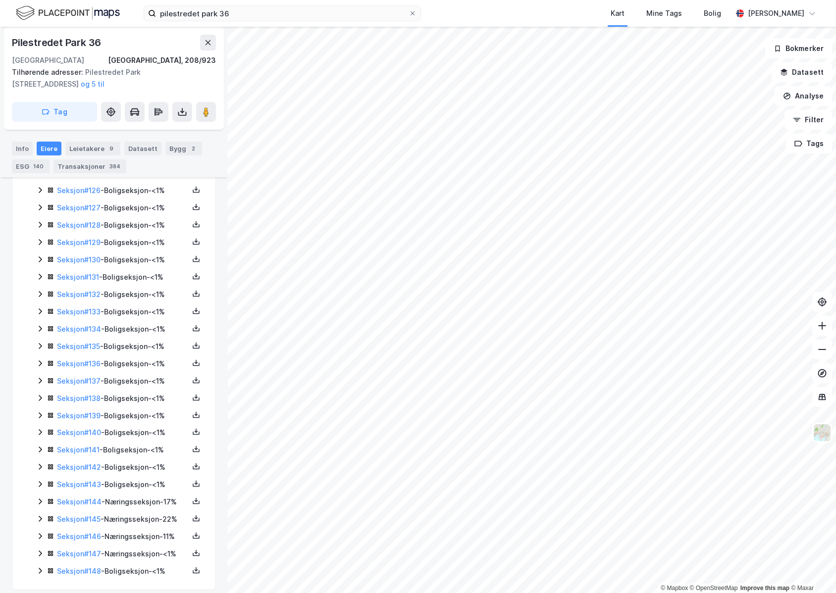
scroll to position [2444, 0]
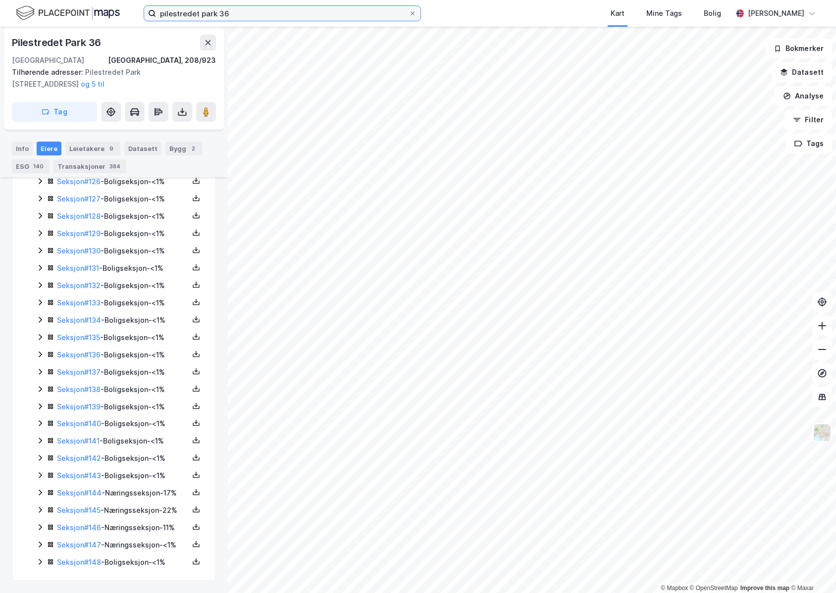
click at [295, 13] on input "pilestredet park 36" at bounding box center [282, 13] width 252 height 15
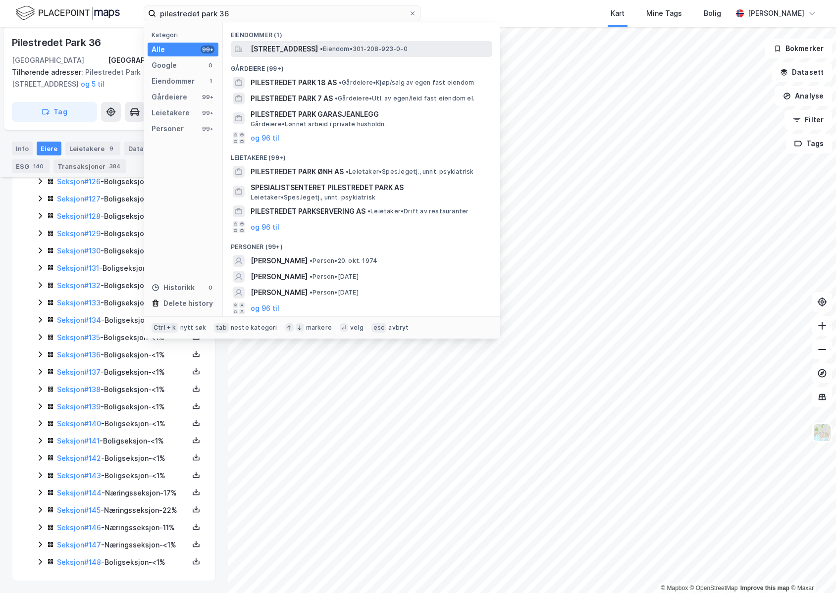
click at [303, 46] on span "Pilestredet Park 36, 0176, OSLO, OSLO" at bounding box center [284, 49] width 67 height 12
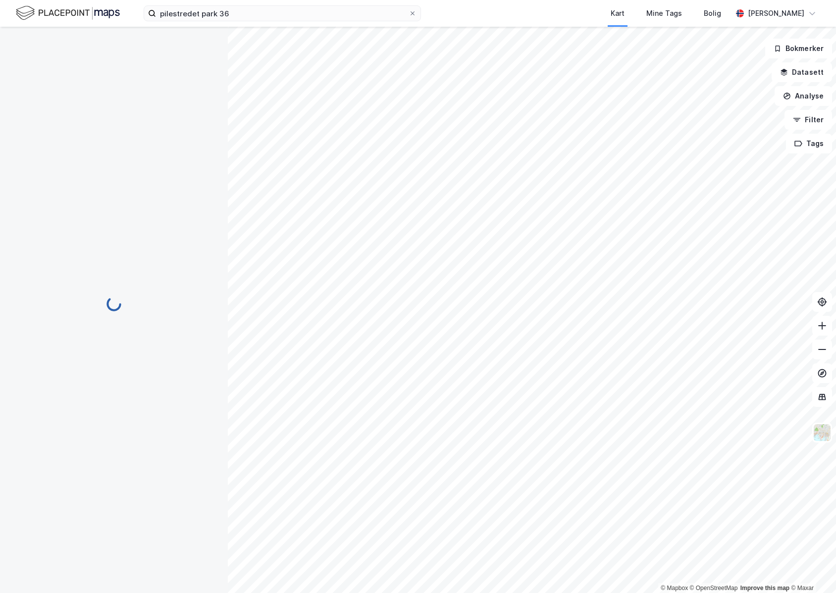
scroll to position [2444, 0]
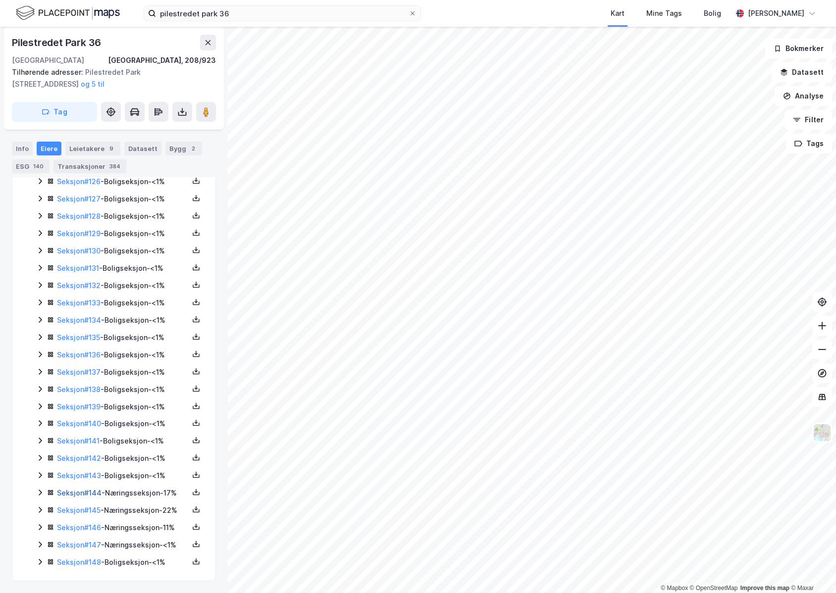
click at [89, 489] on link "Seksjon # 144" at bounding box center [79, 493] width 45 height 8
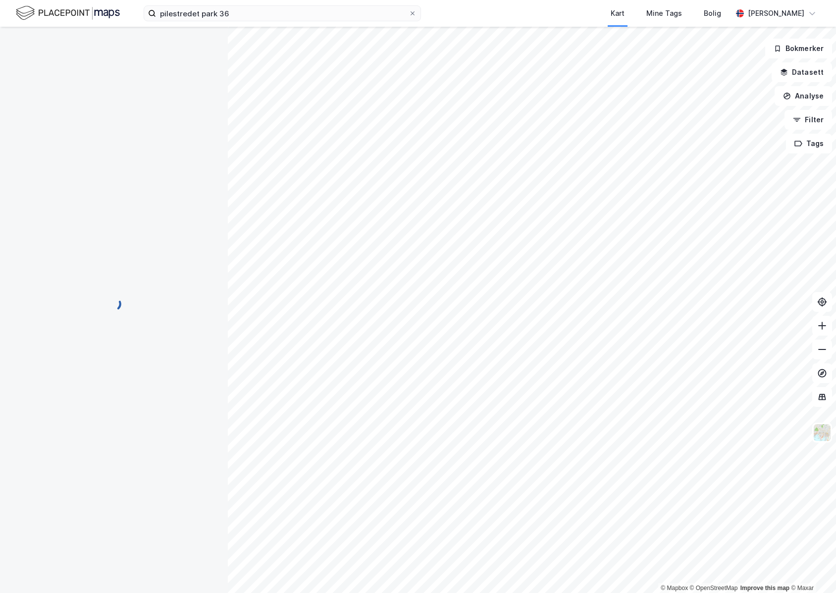
scroll to position [32, 0]
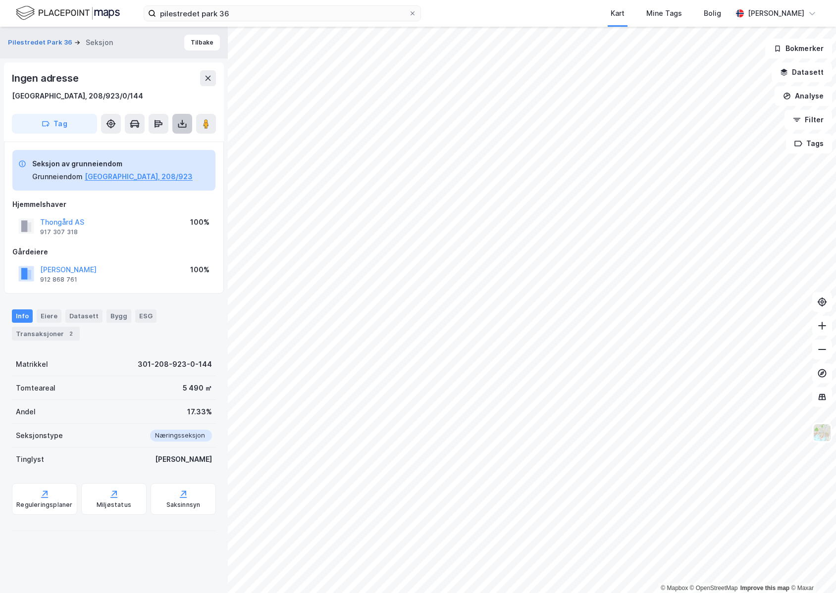
click at [183, 121] on icon at bounding box center [182, 124] width 10 height 10
click at [178, 138] on div "Last ned grunnbok" at bounding box center [139, 144] width 105 height 16
